Goal: Task Accomplishment & Management: Manage account settings

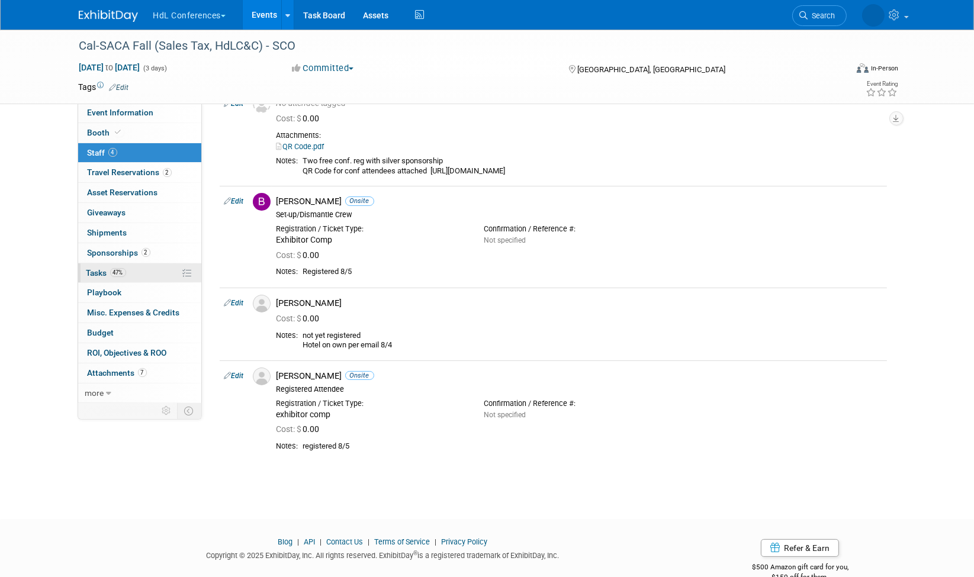
click at [103, 268] on span "Tasks 47%" at bounding box center [106, 272] width 40 height 9
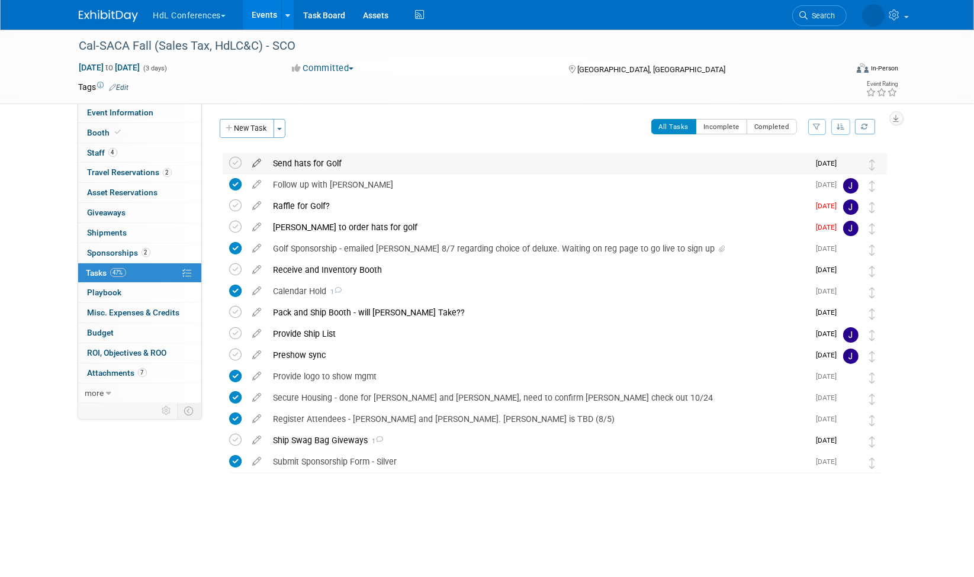
click at [257, 161] on icon at bounding box center [257, 160] width 21 height 15
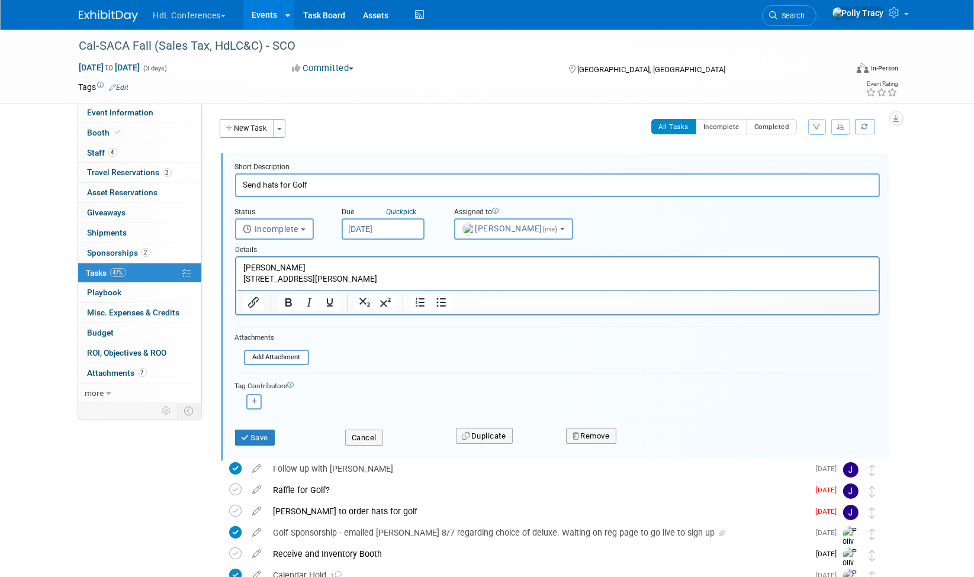
click at [271, 187] on input "Send hats for Golf" at bounding box center [557, 185] width 645 height 23
type input "Send towels for Golf"
click at [272, 351] on input "file" at bounding box center [247, 357] width 121 height 13
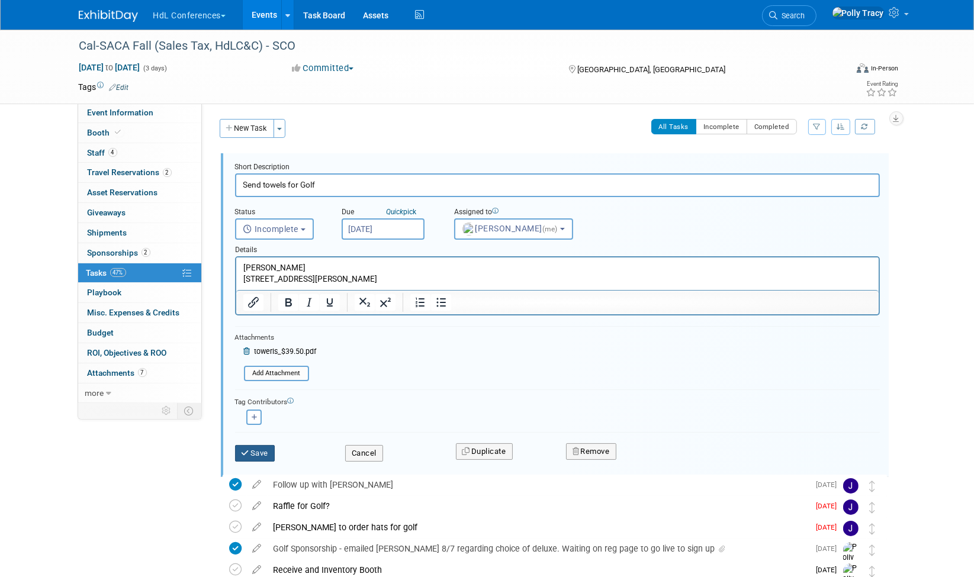
click at [264, 455] on button "Save" at bounding box center [255, 453] width 40 height 17
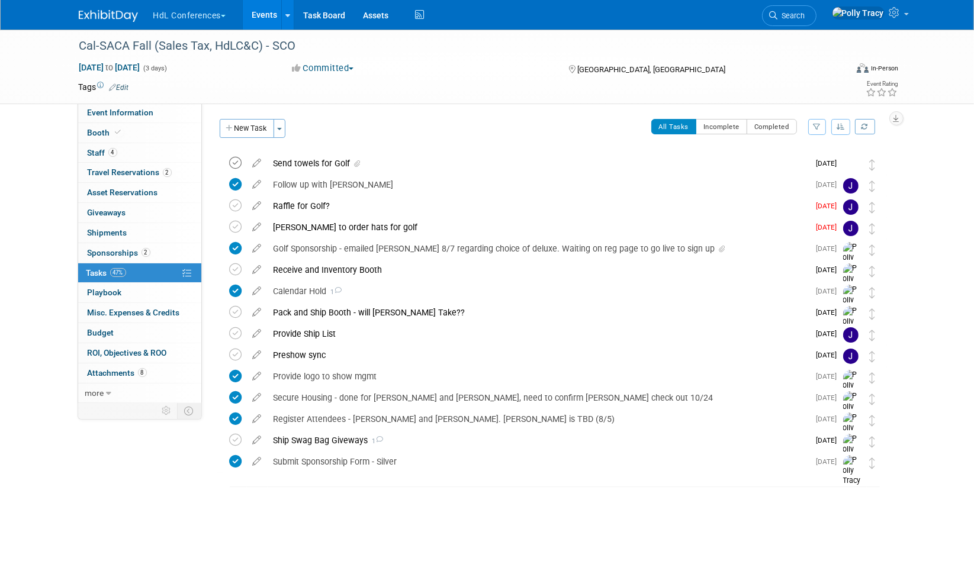
click at [235, 164] on icon at bounding box center [236, 163] width 12 height 12
click at [116, 232] on span "Shipments 0" at bounding box center [108, 232] width 40 height 9
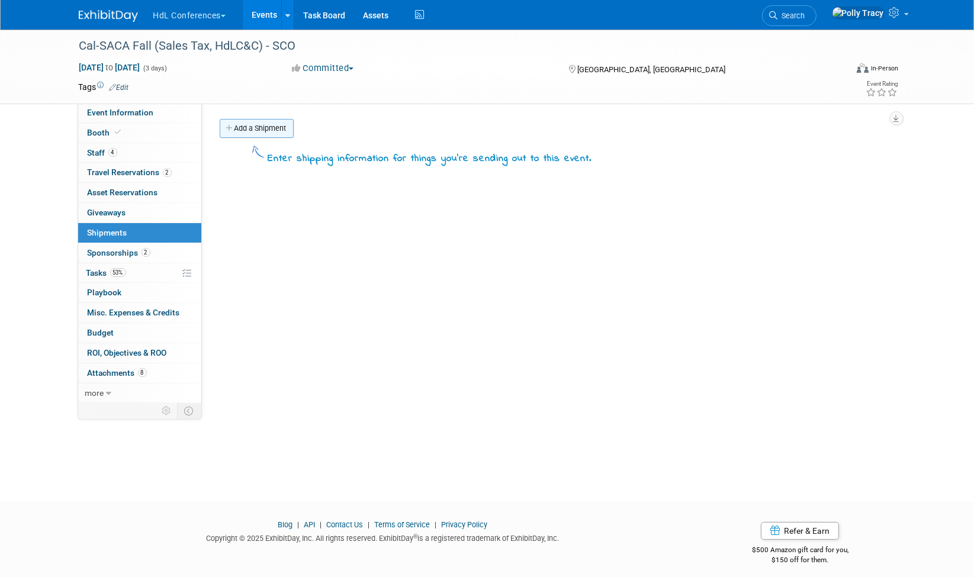
click at [256, 127] on link "Add a Shipment" at bounding box center [257, 128] width 74 height 19
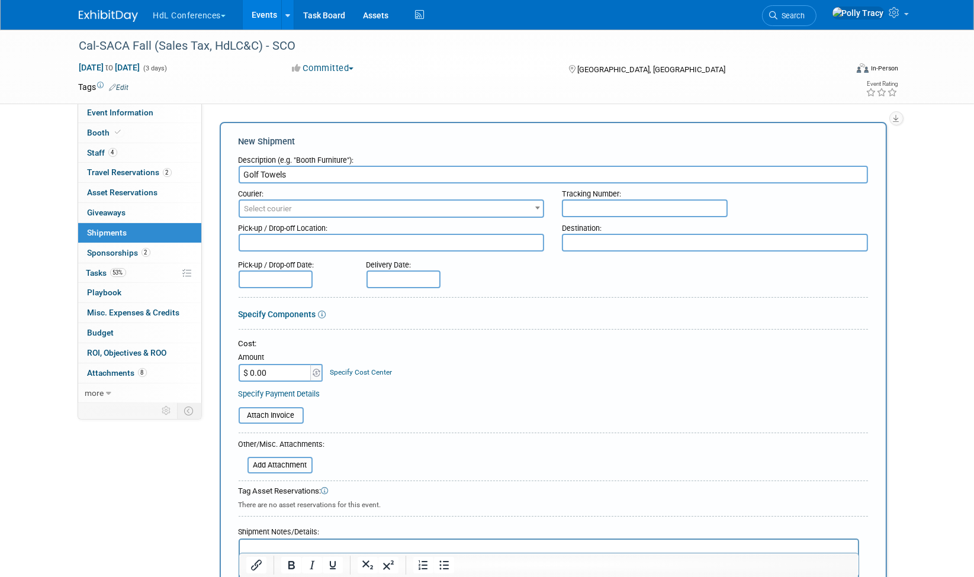
type input "Golf Towels"
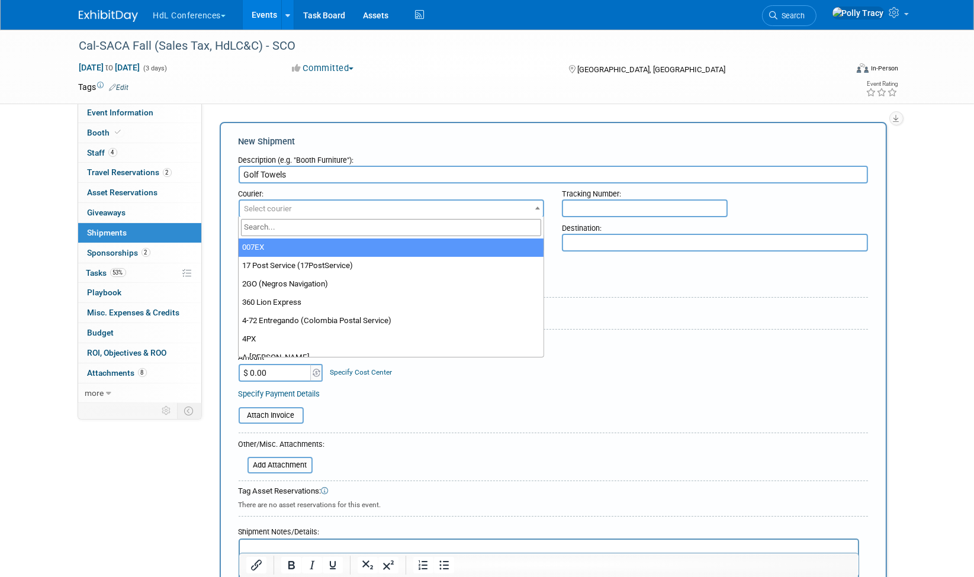
click at [257, 206] on span "Select courier" at bounding box center [269, 208] width 48 height 9
type input "Fedex"
select select "206"
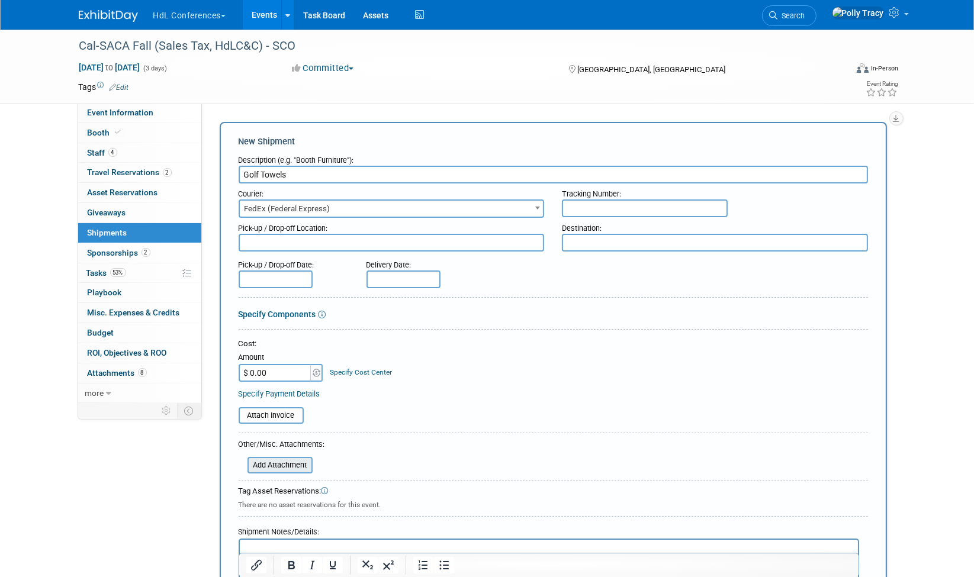
click at [290, 462] on input "file" at bounding box center [241, 465] width 141 height 14
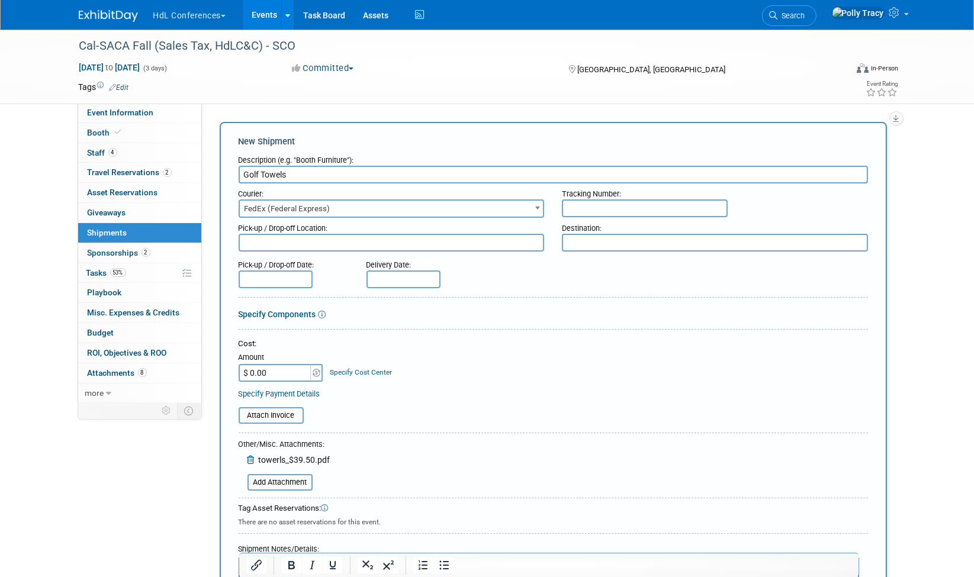
click at [258, 369] on input "$ 0.00" at bounding box center [276, 373] width 74 height 18
type input "$ 39.50"
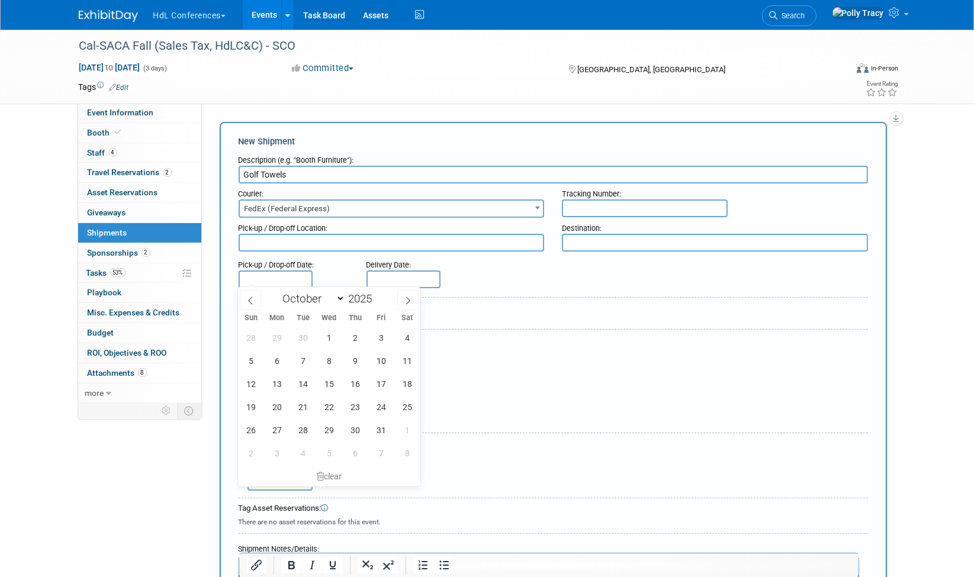
click at [294, 275] on input "text" at bounding box center [276, 280] width 74 height 18
click at [247, 298] on icon at bounding box center [250, 301] width 8 height 8
select select "8"
click at [273, 381] on span "15" at bounding box center [276, 384] width 23 height 23
type input "[DATE]"
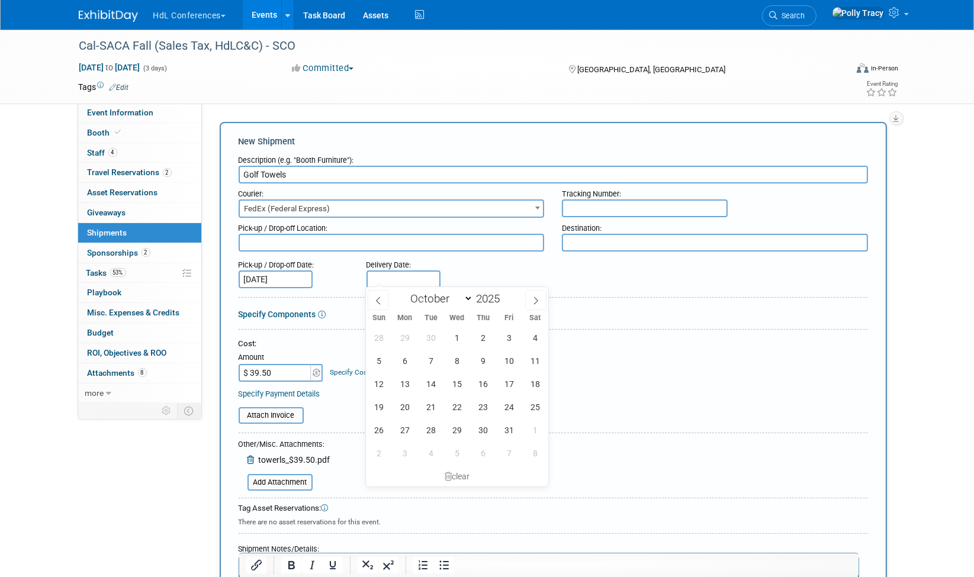
click at [385, 272] on input "text" at bounding box center [404, 280] width 74 height 18
click at [377, 299] on icon at bounding box center [378, 301] width 4 height 8
select select "8"
click at [431, 378] on span "16" at bounding box center [430, 384] width 23 height 23
type input "Sep 16, 2025"
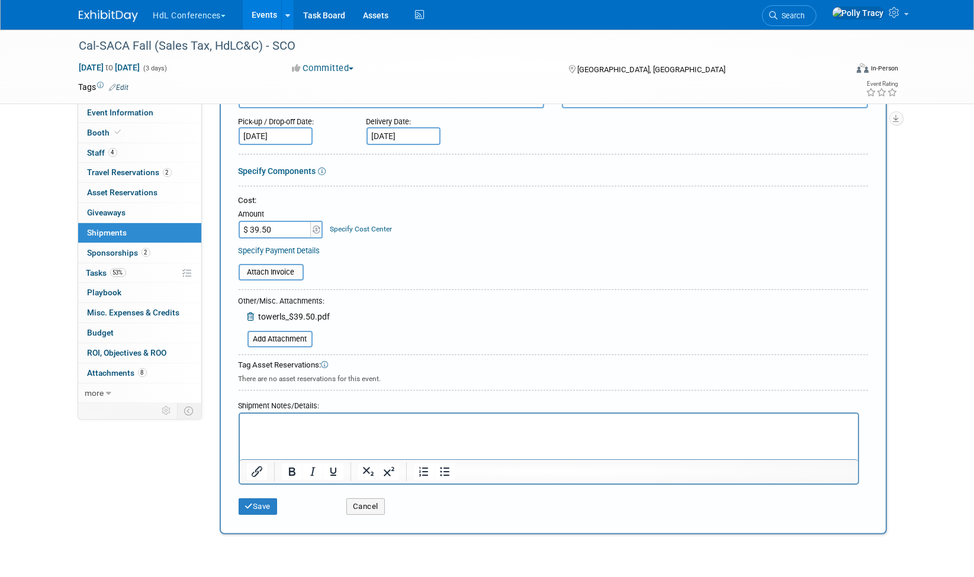
scroll to position [149, 0]
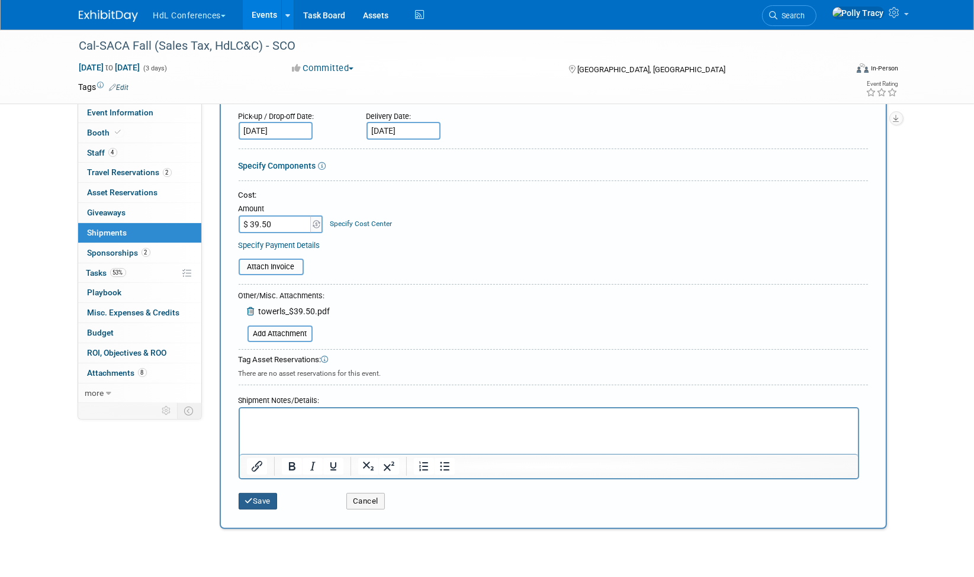
click at [251, 499] on icon "submit" at bounding box center [249, 501] width 8 height 8
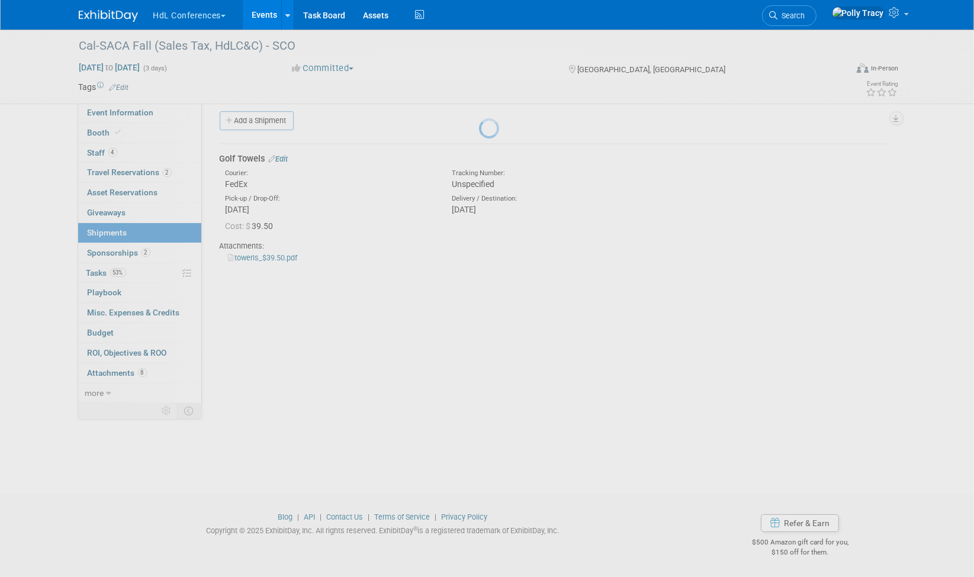
scroll to position [8, 0]
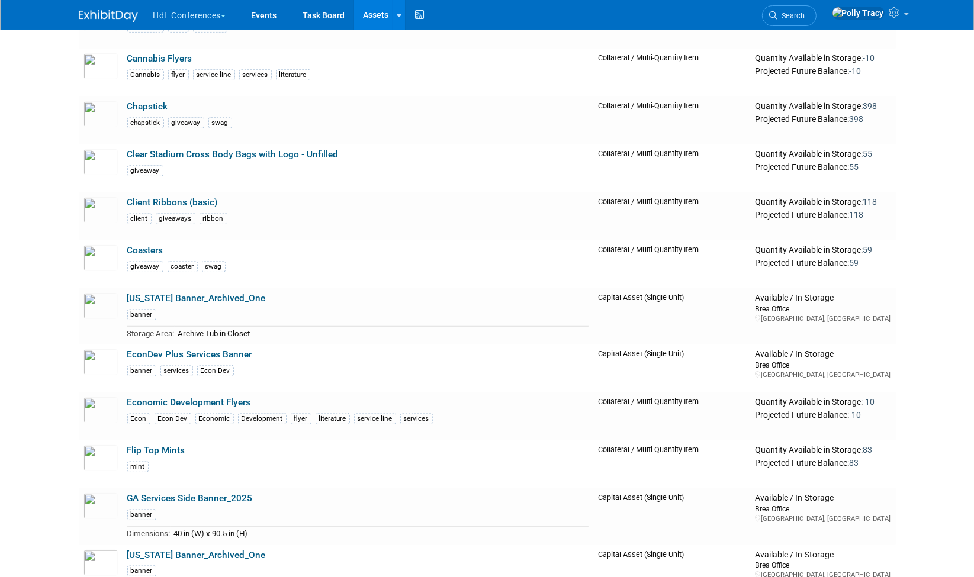
scroll to position [1514, 0]
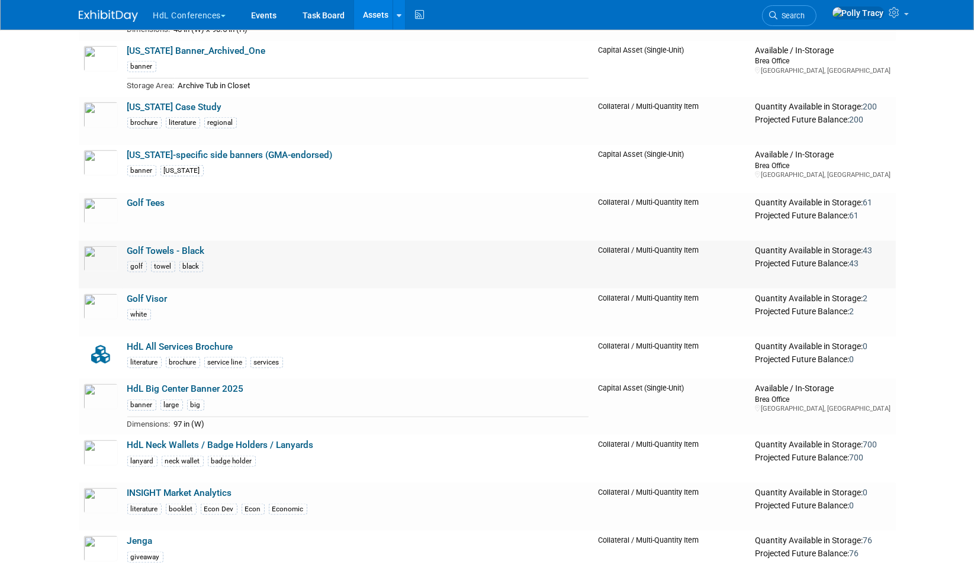
click at [157, 246] on link "Golf Towels - Black" at bounding box center [166, 251] width 78 height 11
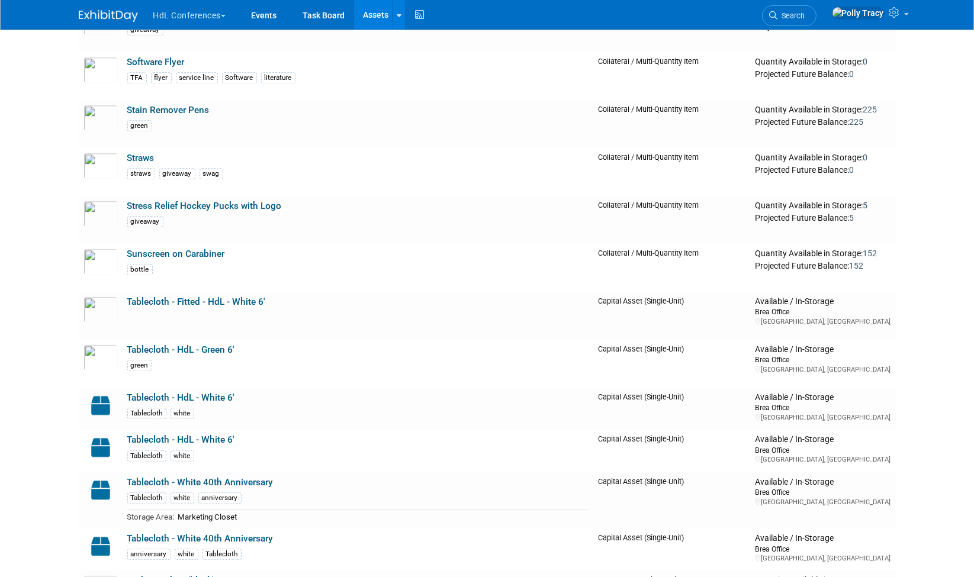
scroll to position [4039, 0]
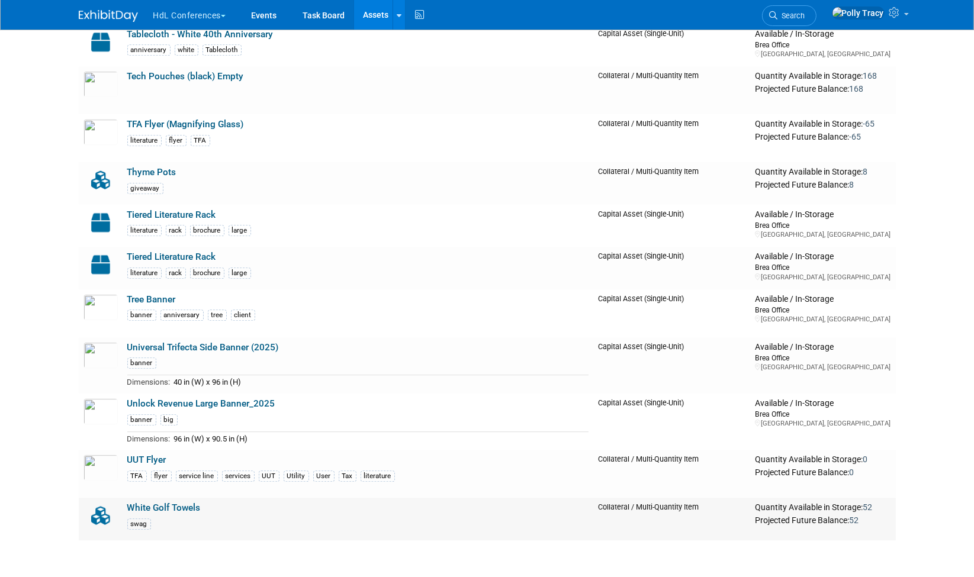
click at [164, 503] on link "White Golf Towels" at bounding box center [163, 508] width 73 height 11
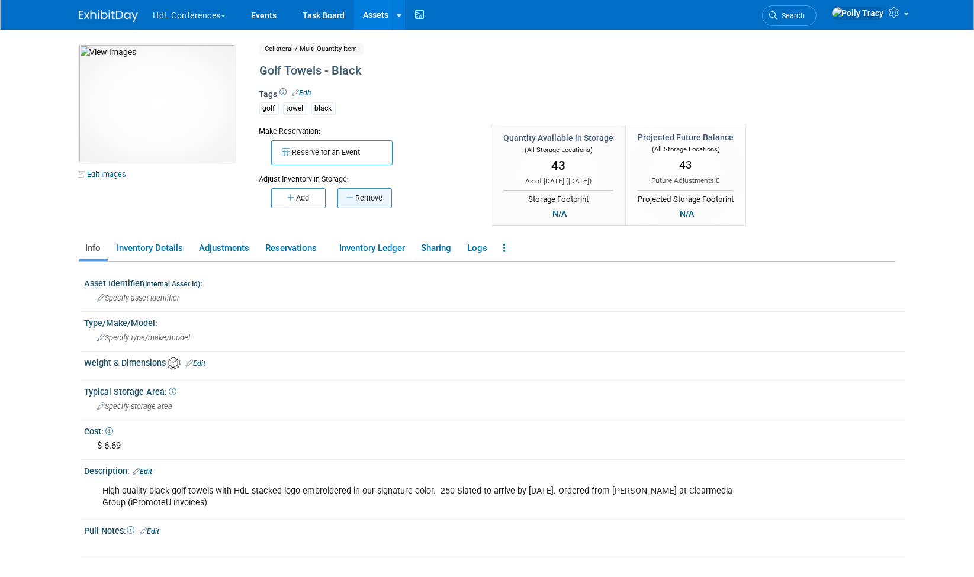
click at [374, 192] on button "Remove" at bounding box center [365, 198] width 54 height 20
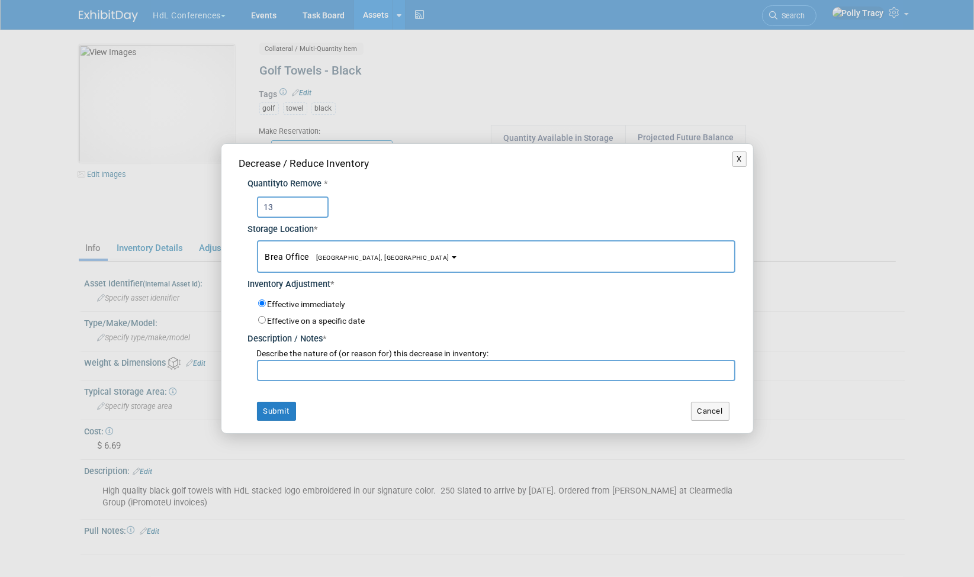
type input "13"
click at [327, 364] on input "text" at bounding box center [496, 370] width 479 height 21
type input "inventory adjustment"
click at [285, 410] on button "Submit" at bounding box center [276, 411] width 39 height 19
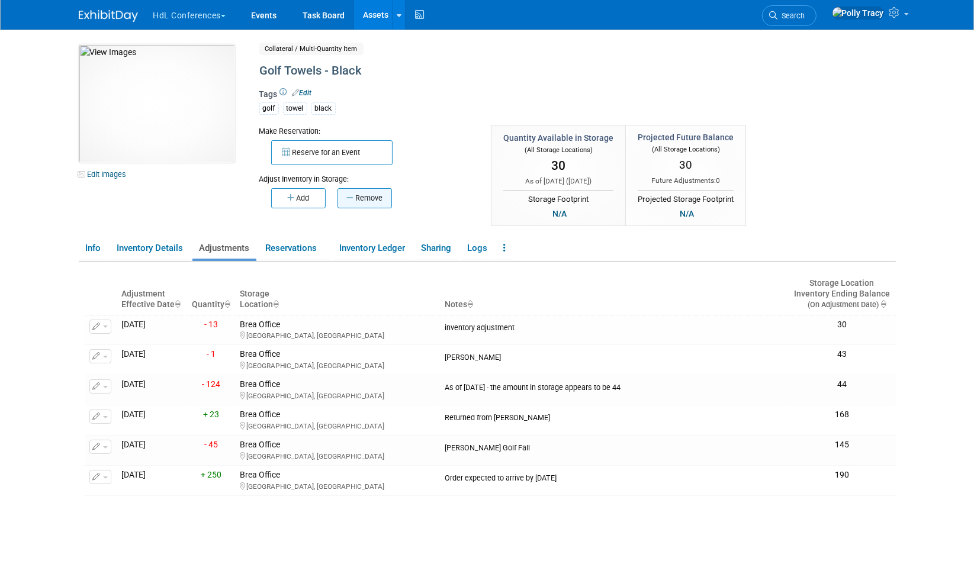
click at [344, 192] on button "Remove" at bounding box center [365, 198] width 54 height 20
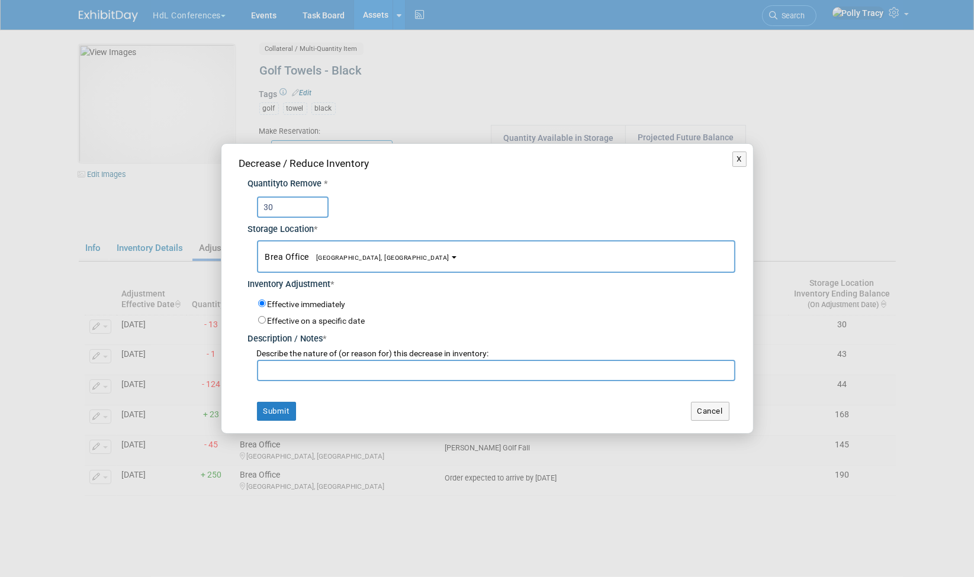
type input "30"
click at [313, 365] on input "text" at bounding box center [496, 370] width 479 height 21
type input "[PERSON_NAME] Golf"
click at [267, 412] on button "Submit" at bounding box center [276, 411] width 39 height 19
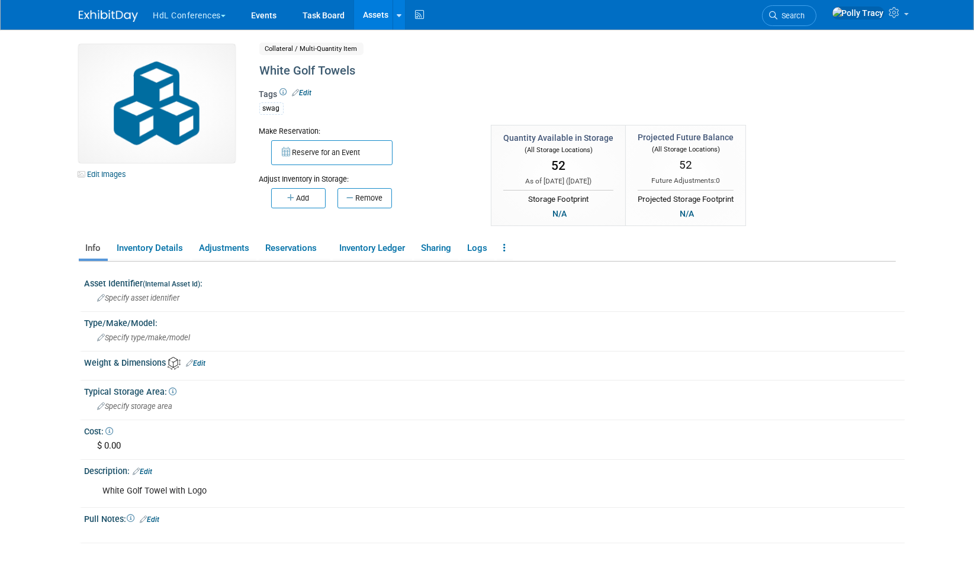
click at [310, 93] on link "Edit" at bounding box center [303, 93] width 20 height 8
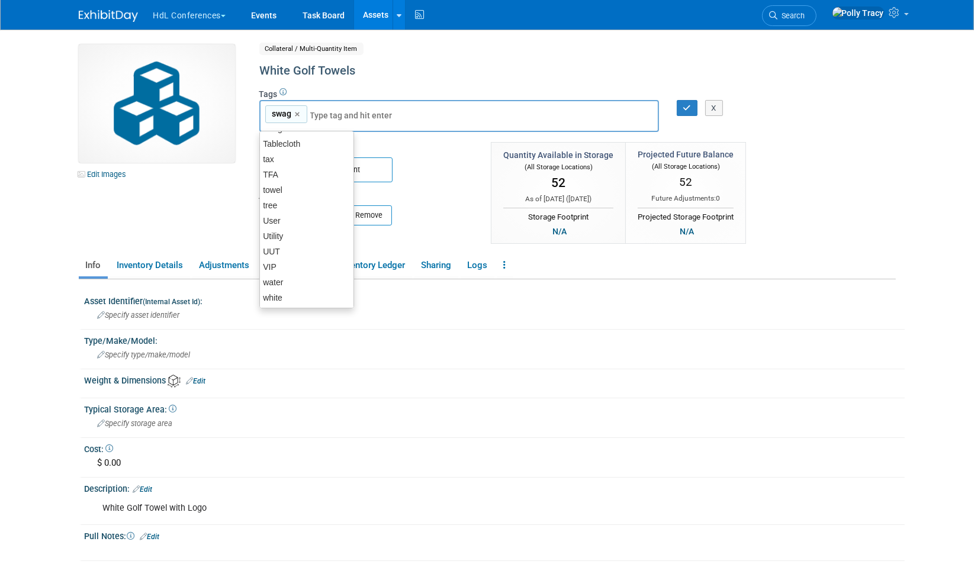
scroll to position [1122, 0]
click at [305, 284] on div "white" at bounding box center [306, 283] width 95 height 17
type input "swag, white"
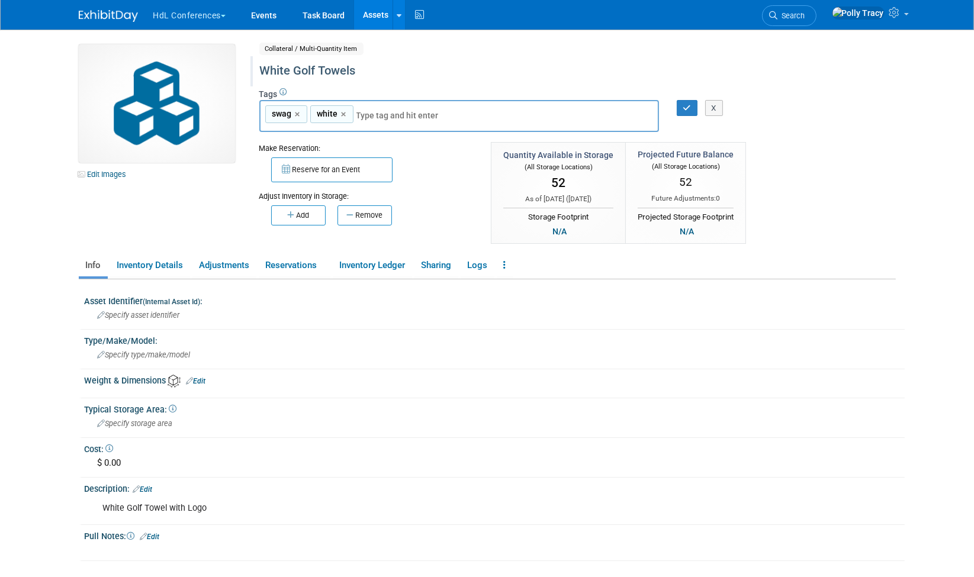
click at [291, 69] on div "White Golf Towels" at bounding box center [527, 70] width 542 height 21
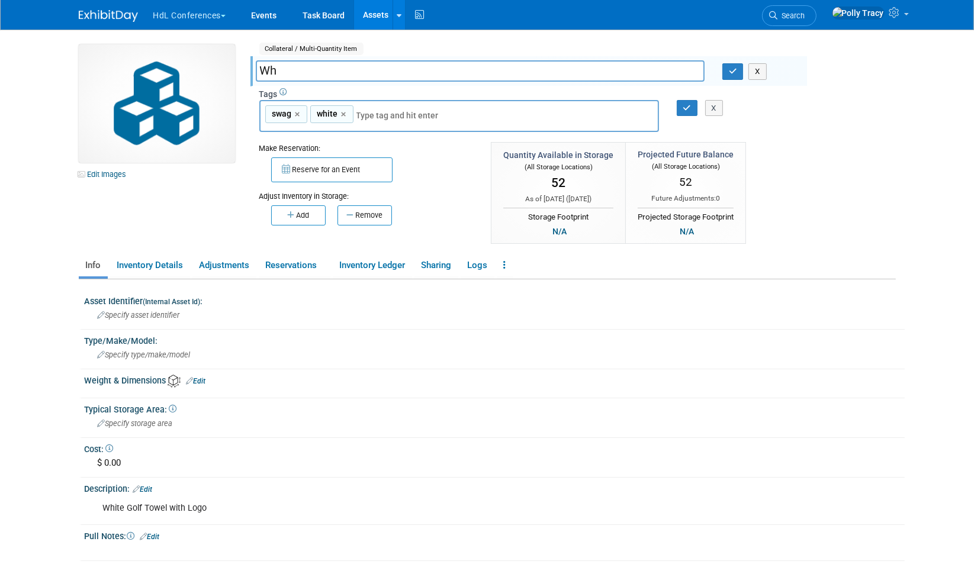
type input "W"
type input "Golf Towels - White"
click at [733, 69] on icon "button" at bounding box center [733, 72] width 8 height 8
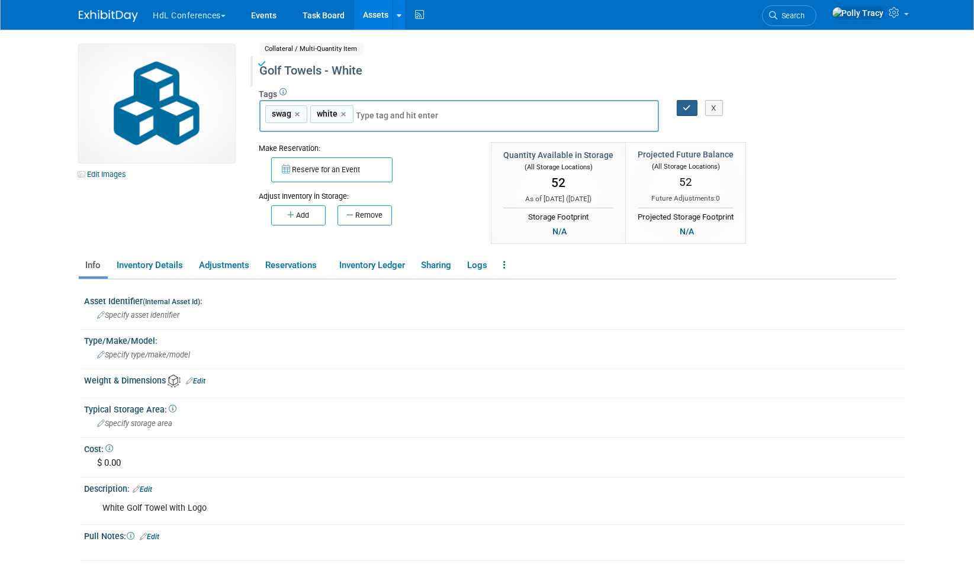
click at [687, 104] on icon "button" at bounding box center [687, 108] width 8 height 8
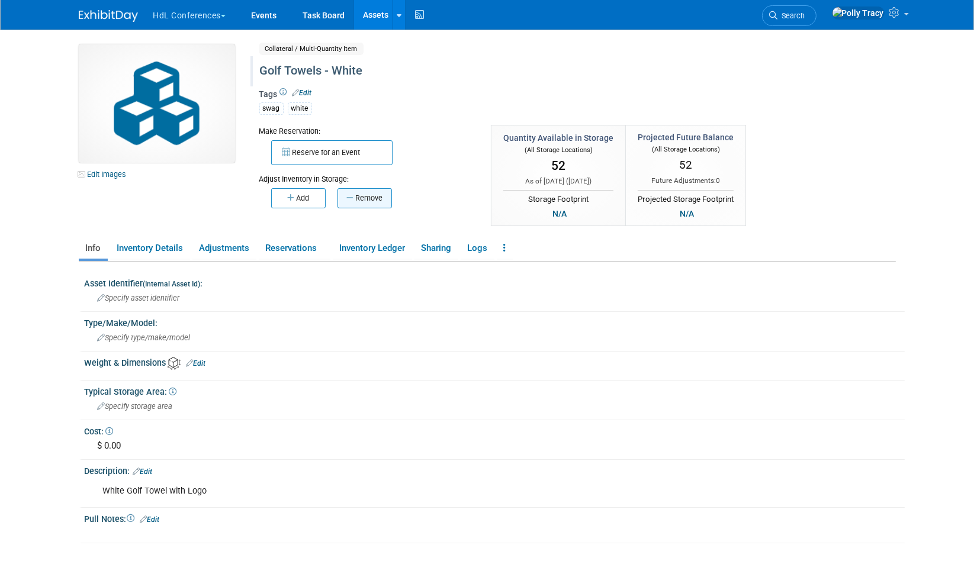
click at [357, 191] on button "Remove" at bounding box center [365, 198] width 54 height 20
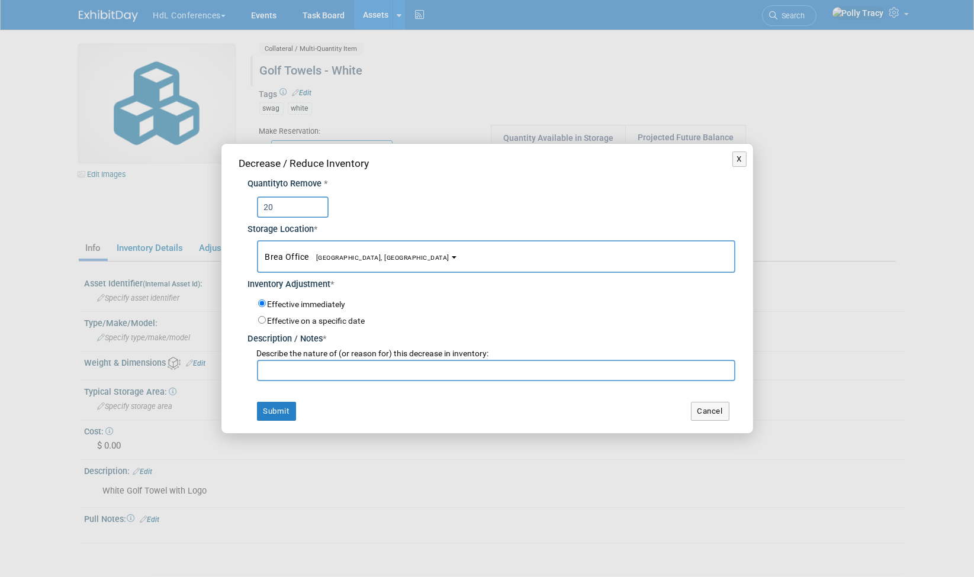
type input "20"
click at [287, 371] on input "text" at bounding box center [496, 370] width 479 height 21
type input "Cal Saca Golf"
click at [271, 415] on button "Submit" at bounding box center [276, 411] width 39 height 19
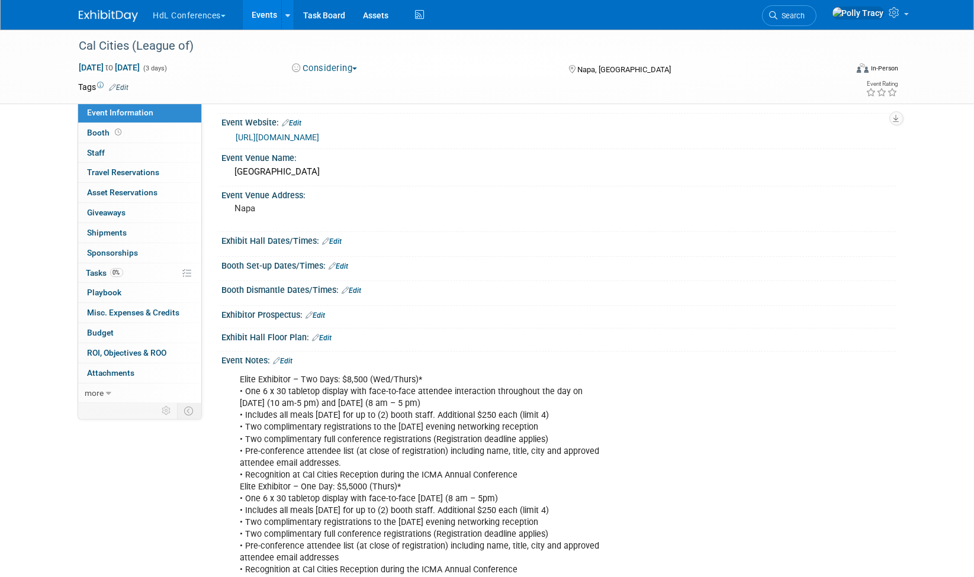
scroll to position [69, 0]
